Goal: Task Accomplishment & Management: Manage account settings

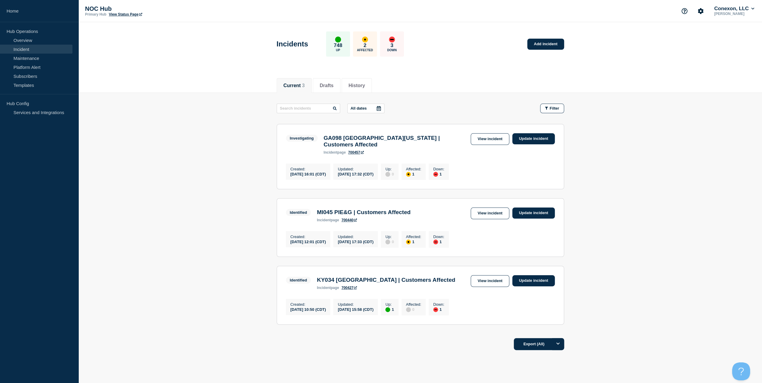
click at [488, 145] on div "Investigating GA098 [GEOGRAPHIC_DATA][US_STATE] | Customers Affected incident p…" at bounding box center [420, 143] width 269 height 21
click at [494, 142] on link "View incident" at bounding box center [490, 139] width 39 height 12
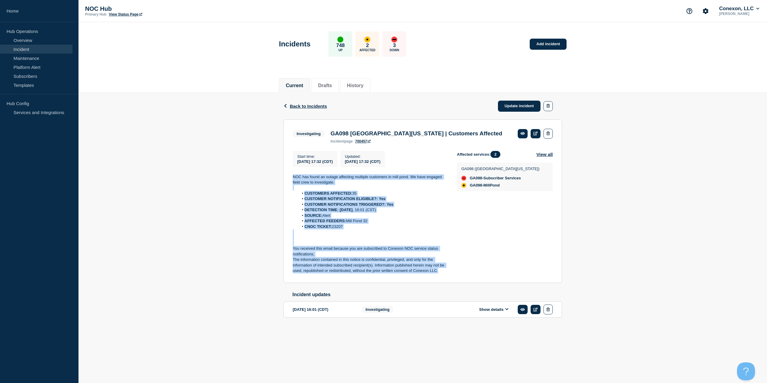
drag, startPoint x: 444, startPoint y: 276, endPoint x: 276, endPoint y: 180, distance: 193.7
click at [276, 180] on div "Back Back to Incidents Update incident Investigating GA098 [GEOGRAPHIC_DATA][US…" at bounding box center [422, 215] width 688 height 244
copy div "NOC has found an outage affecting multiple customers in mill pond. We have enga…"
click at [506, 106] on link "Update incident" at bounding box center [519, 106] width 43 height 11
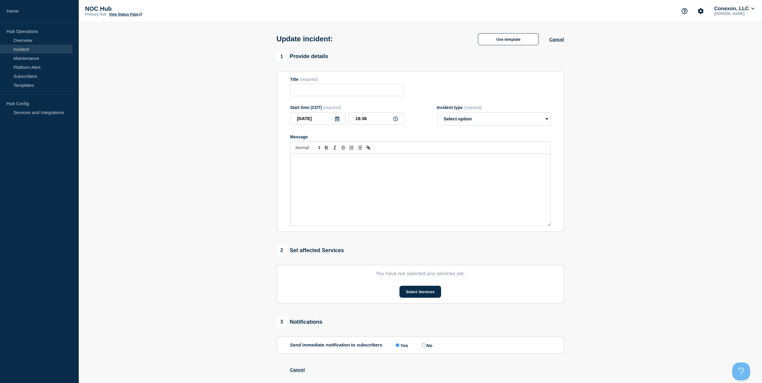
type input "GA098 [GEOGRAPHIC_DATA][US_STATE] | Customers Affected"
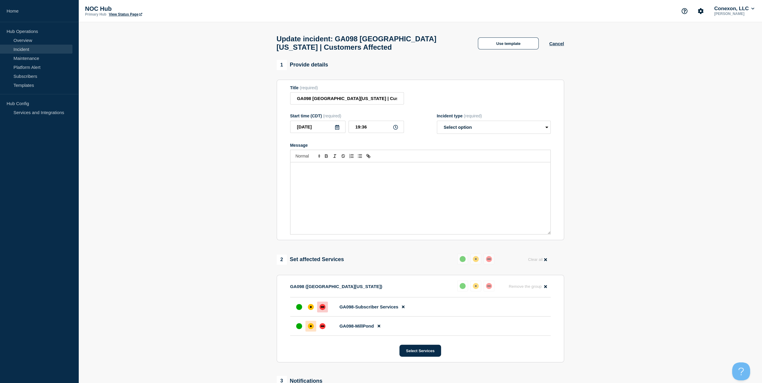
click at [401, 167] on div "Message" at bounding box center [421, 198] width 260 height 72
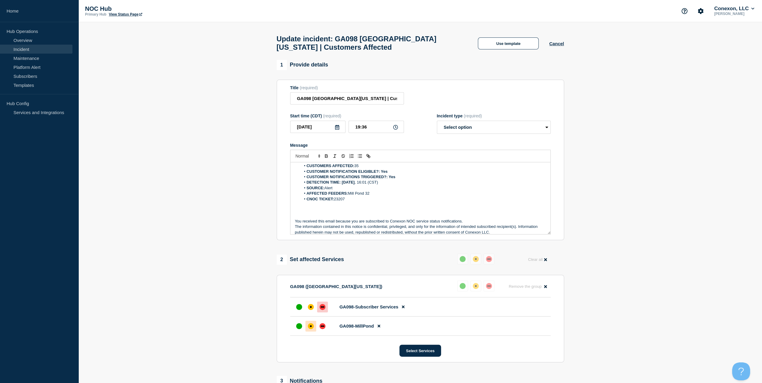
click at [482, 139] on form "Title (required) GA098 [GEOGRAPHIC_DATA][US_STATE] | Customers Affected Start t…" at bounding box center [420, 159] width 261 height 149
click at [472, 134] on select "Select option Investigating Identified Monitoring Resolved" at bounding box center [494, 127] width 114 height 13
select select "investigating"
click at [437, 124] on select "Select option Investigating Identified Monitoring Resolved" at bounding box center [494, 127] width 114 height 13
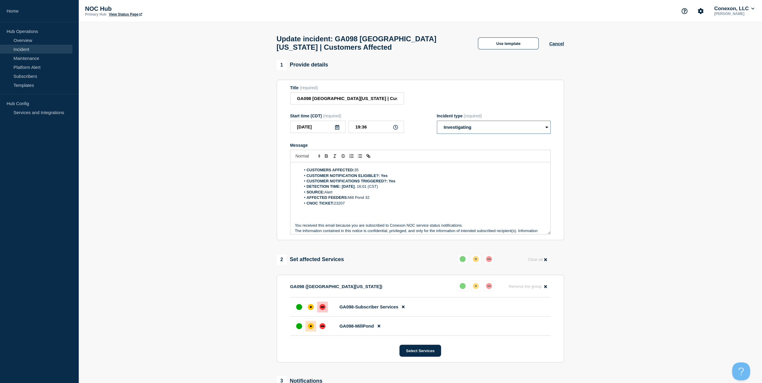
scroll to position [0, 0]
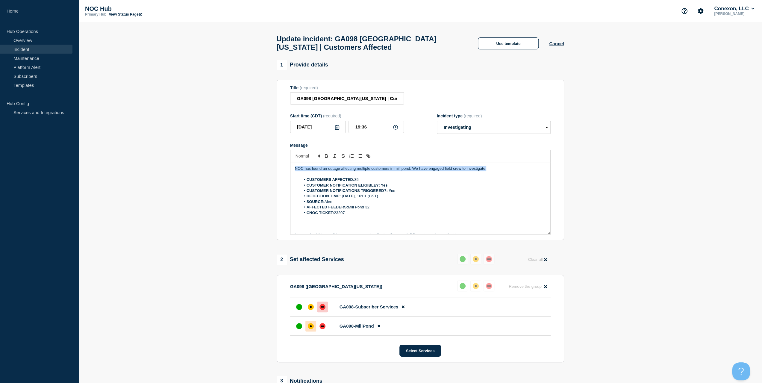
drag, startPoint x: 488, startPoint y: 171, endPoint x: 238, endPoint y: 170, distance: 250.1
click at [238, 170] on section "1 Provide details Title (required) GA098 [GEOGRAPHIC_DATA][US_STATE] | Customer…" at bounding box center [420, 291] width 684 height 462
click at [360, 171] on p "Splicers are on site to investigate" at bounding box center [420, 168] width 251 height 5
click at [413, 167] on div "Splicers are on site to investigate and locate fiber damage. N CUSTOMERS AFFECT…" at bounding box center [421, 198] width 260 height 72
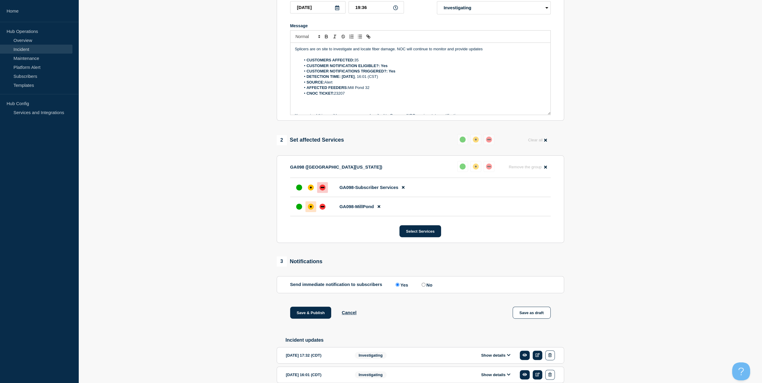
scroll to position [120, 0]
click at [298, 310] on button "Save & Publish" at bounding box center [310, 312] width 41 height 12
